Goal: Task Accomplishment & Management: Manage account settings

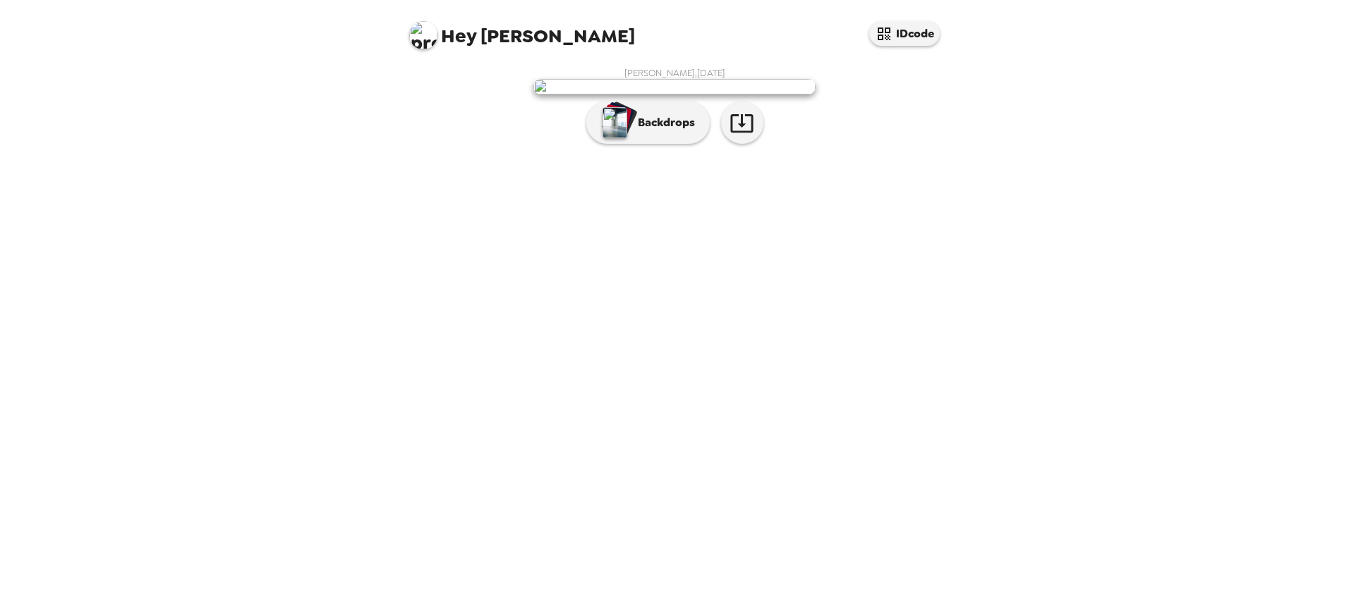
click at [648, 151] on div "Bryan Miller , 09-22-2025 Backdrops" at bounding box center [674, 109] width 536 height 84
click at [650, 144] on button "Backdrops" at bounding box center [647, 123] width 123 height 42
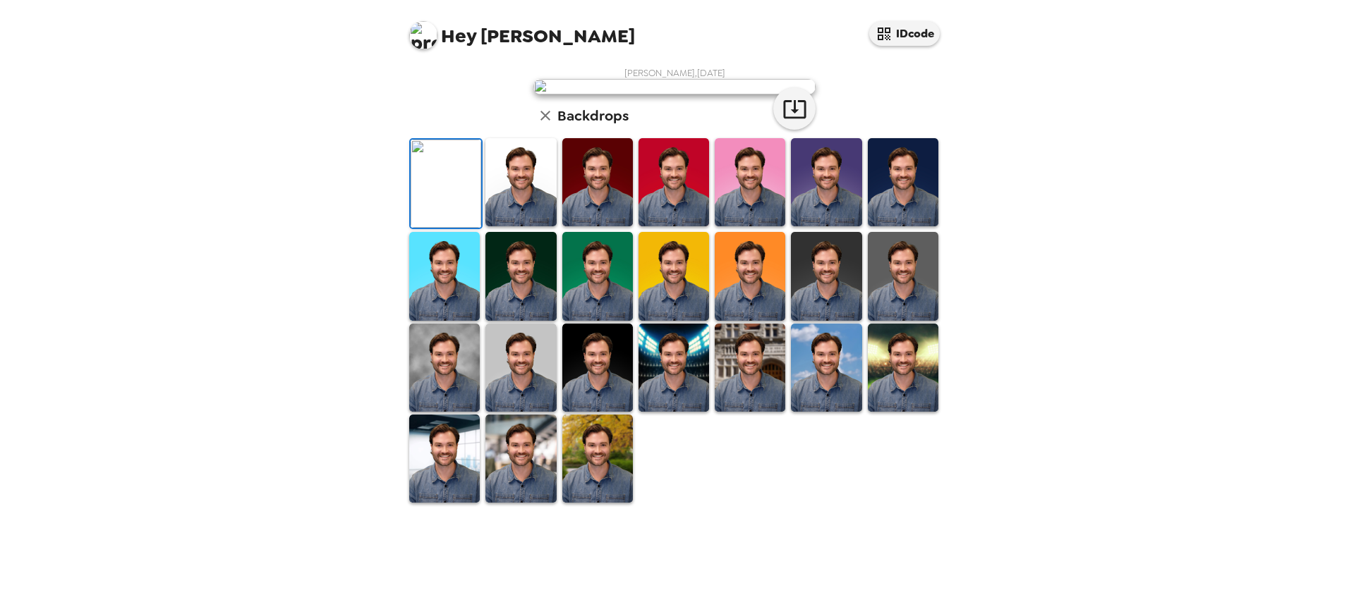
click at [504, 226] on img at bounding box center [520, 182] width 71 height 88
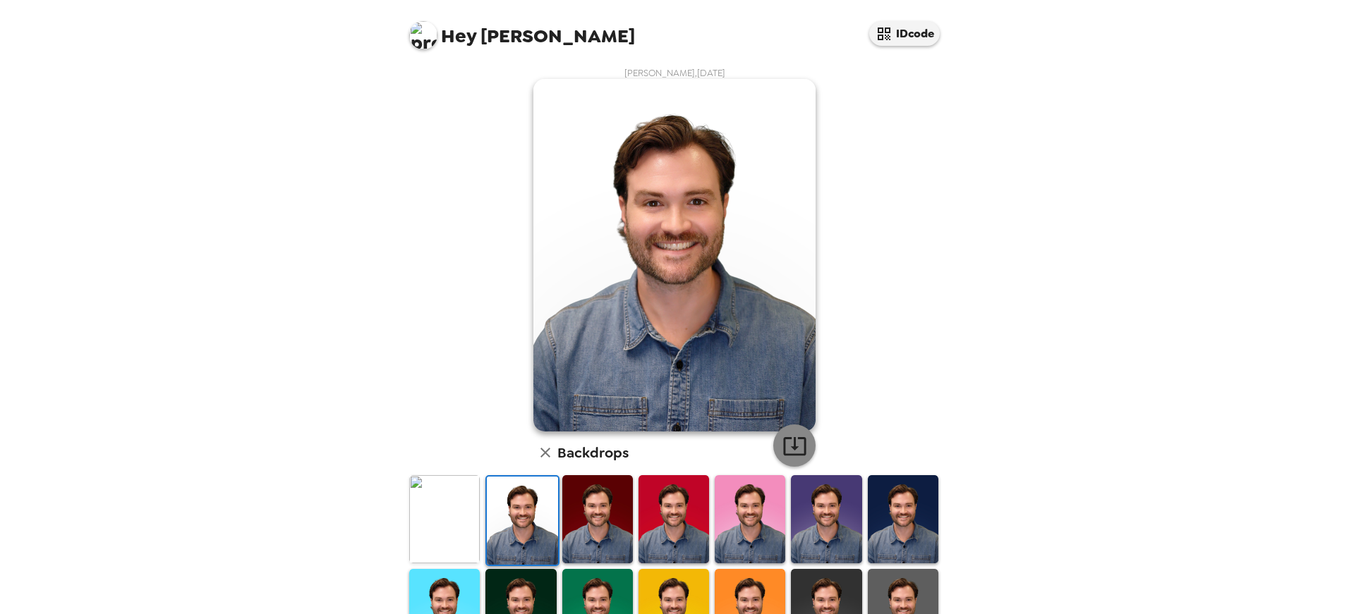
click at [787, 447] on icon "button" at bounding box center [794, 446] width 23 height 18
